Goal: Task Accomplishment & Management: Manage account settings

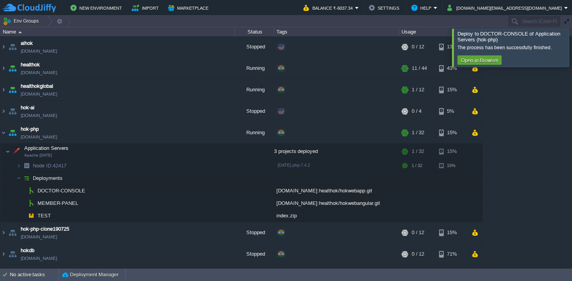
click at [571, 47] on div at bounding box center [581, 48] width 0 height 38
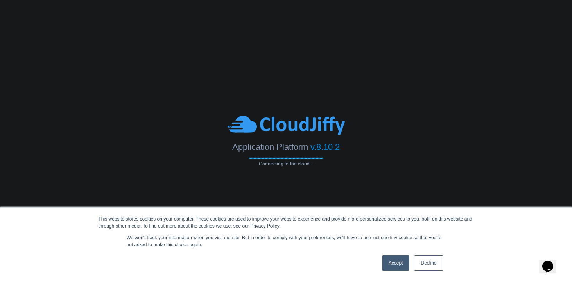
click at [391, 265] on link "Accept" at bounding box center [396, 264] width 28 height 16
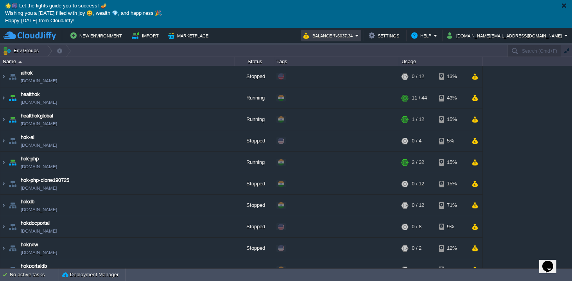
click at [359, 38] on em "Balance ₹-6037.34" at bounding box center [330, 35] width 55 height 9
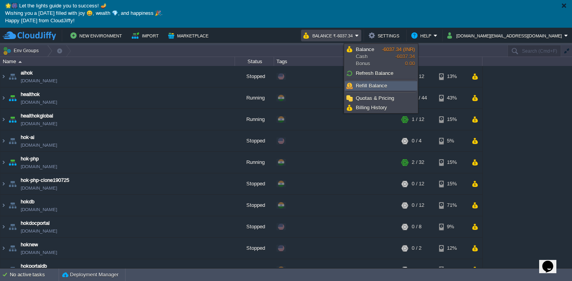
click at [376, 88] on span "Refill Balance" at bounding box center [371, 86] width 31 height 6
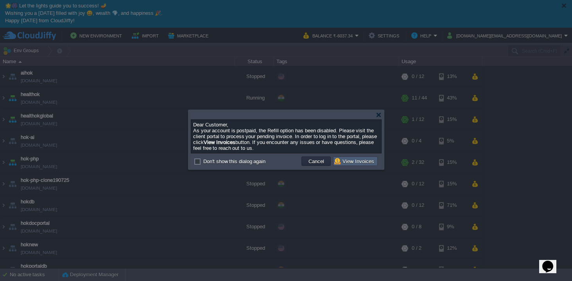
click at [351, 161] on button "View Invoices" at bounding box center [355, 161] width 42 height 7
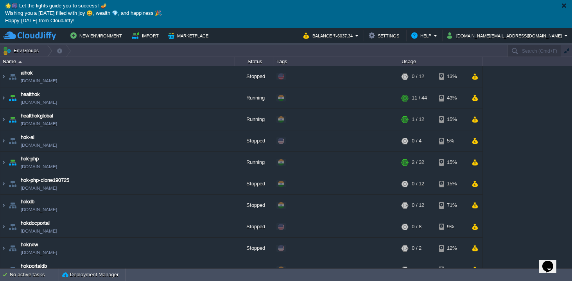
click at [564, 5] on div at bounding box center [564, 6] width 6 height 6
